Goal: Task Accomplishment & Management: Complete application form

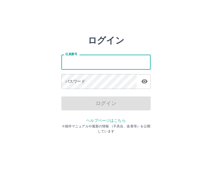
scroll to position [0, 0]
click at [96, 62] on input "社員番号" at bounding box center [105, 62] width 89 height 15
click at [89, 62] on input "社員番号" at bounding box center [105, 62] width 89 height 15
click at [78, 63] on input "社員番号" at bounding box center [105, 62] width 89 height 15
click at [96, 67] on input "社員番号" at bounding box center [105, 62] width 89 height 15
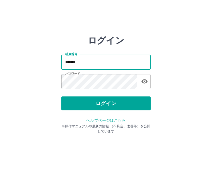
click at [90, 61] on input "*******" at bounding box center [105, 62] width 89 height 15
type input "*"
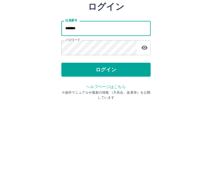
type input "*******"
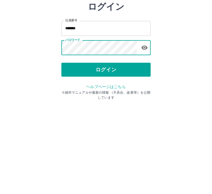
click at [117, 96] on button "ログイン" at bounding box center [105, 103] width 89 height 14
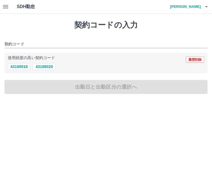
click at [55, 66] on button "43189020" at bounding box center [44, 66] width 22 height 7
type input "********"
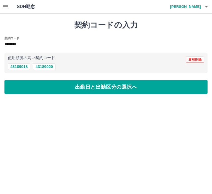
click at [123, 83] on button "出勤日と出勤区分の選択へ" at bounding box center [105, 87] width 203 height 14
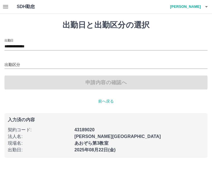
click at [59, 62] on input "出勤区分" at bounding box center [105, 65] width 203 height 7
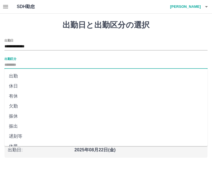
click at [34, 76] on li "出勤" at bounding box center [105, 76] width 203 height 10
type input "**"
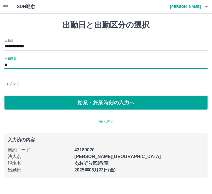
click at [117, 101] on button "始業・終業時刻の入力へ" at bounding box center [105, 103] width 203 height 14
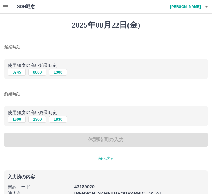
click at [63, 42] on div "始業時刻" at bounding box center [105, 45] width 203 height 13
click at [34, 46] on input "始業時刻" at bounding box center [105, 47] width 203 height 8
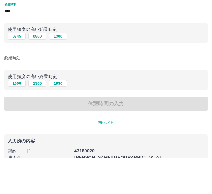
type input "****"
click at [40, 90] on input "終業時刻" at bounding box center [105, 94] width 203 height 8
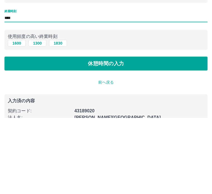
type input "****"
click at [113, 133] on button "休憩時間の入力" at bounding box center [105, 140] width 203 height 14
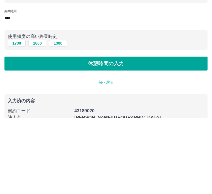
scroll to position [35, 0]
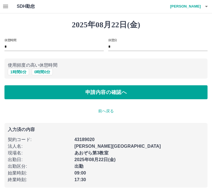
scroll to position [0, 0]
click at [21, 73] on button "1 時間 0 分" at bounding box center [18, 72] width 21 height 7
type input "*"
click at [118, 88] on button "申請内容の確認へ" at bounding box center [105, 92] width 203 height 14
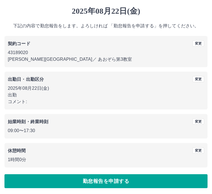
scroll to position [14, 0]
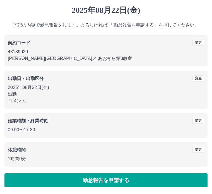
click at [109, 89] on p "2025年08月22日(金)" at bounding box center [106, 87] width 196 height 7
click at [125, 176] on button "勤怠報告を申請する" at bounding box center [105, 181] width 203 height 14
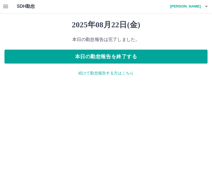
click at [120, 56] on button "本日の勤怠報告を終了する" at bounding box center [105, 57] width 203 height 14
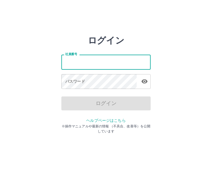
click at [198, 69] on div "ログイン 社員番号 社員番号 パスワード パスワード ログイン ヘルプページはこちら ※操作マニュアルや最新の情報 （不具合、改善等）を公開しています" at bounding box center [106, 79] width 212 height 89
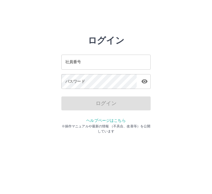
click at [35, 23] on html "ログイン 社員番号 社員番号 パスワード パスワード ログイン ヘルプページはこちら ※操作マニュアルや最新の情報 （不具合、改善等）を公開しています" at bounding box center [106, 62] width 212 height 124
